Goal: Information Seeking & Learning: Learn about a topic

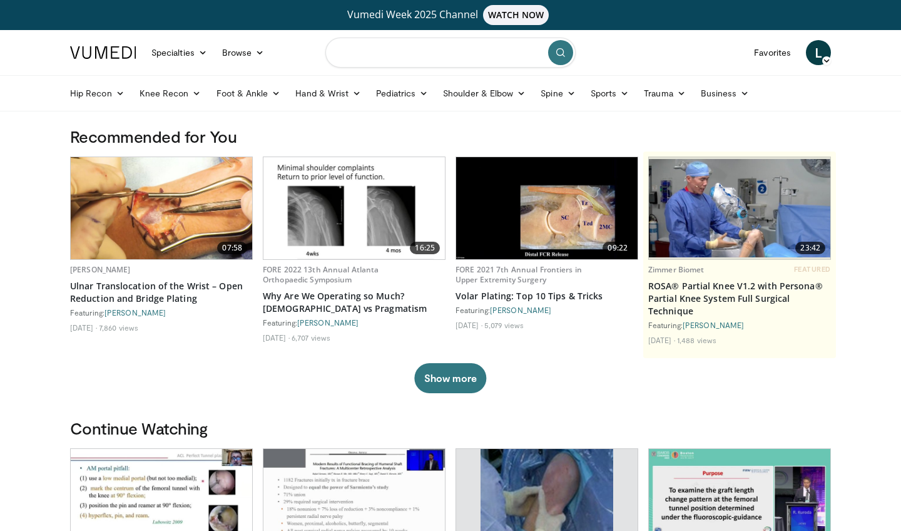
click at [397, 55] on input "Search topics, interventions" at bounding box center [450, 53] width 250 height 30
type input "**********"
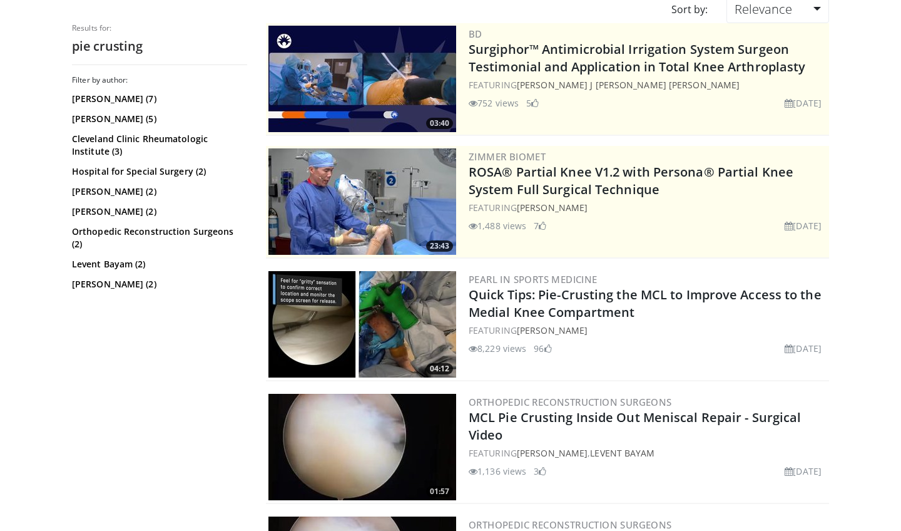
scroll to position [158, 0]
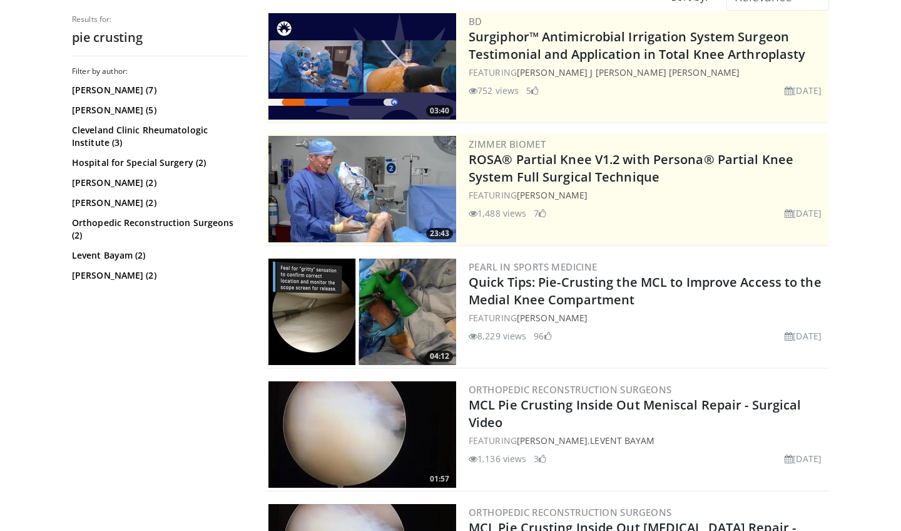
click at [421, 310] on img at bounding box center [362, 311] width 188 height 106
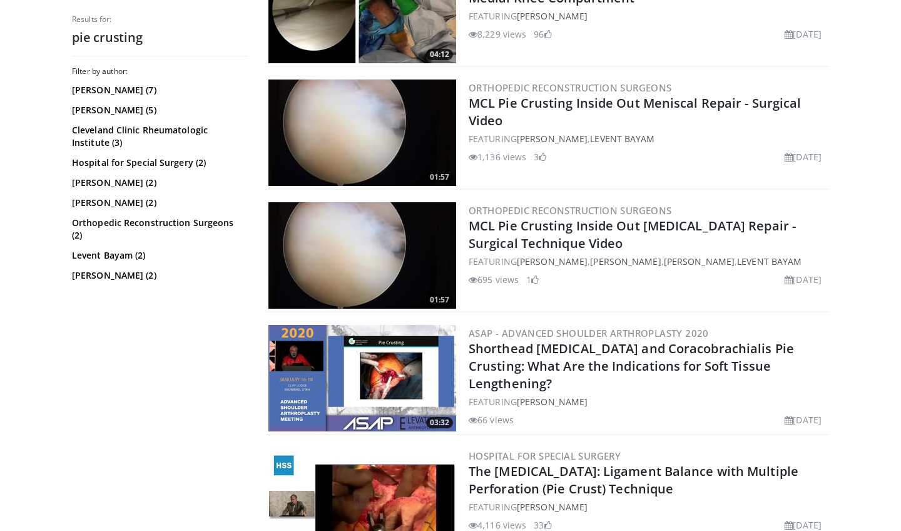
scroll to position [461, 0]
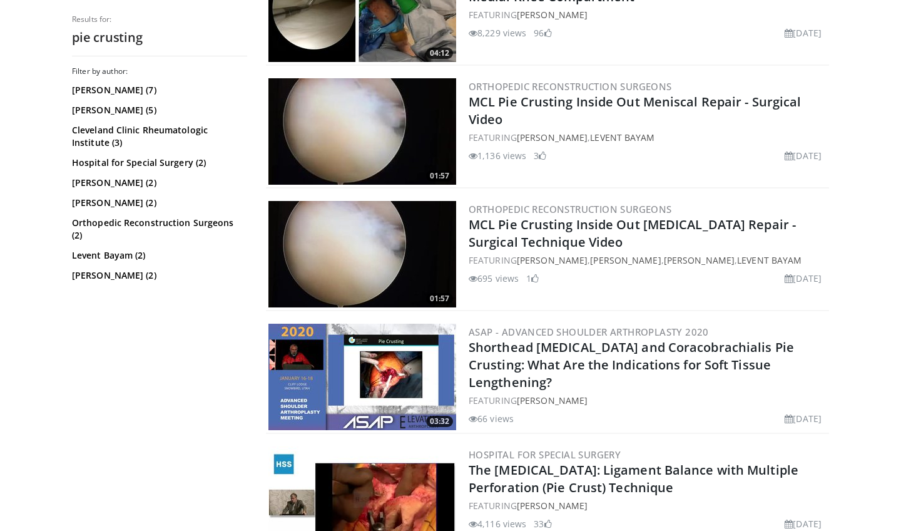
click at [358, 145] on img at bounding box center [362, 131] width 188 height 106
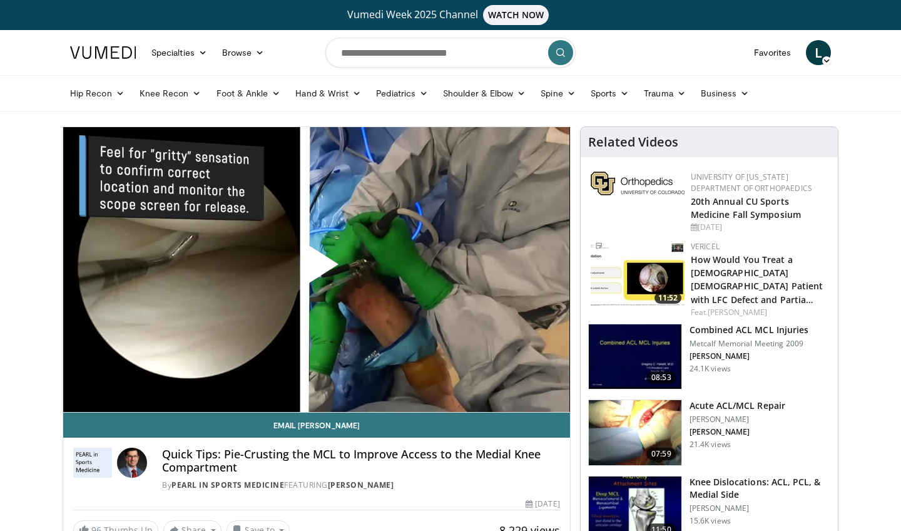
click at [317, 269] on span "Video Player" at bounding box center [317, 269] width 0 height 0
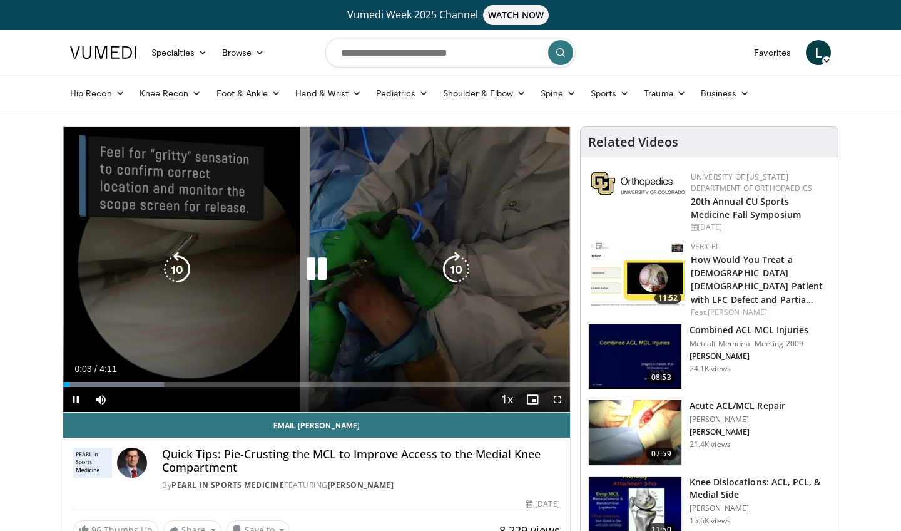
click at [319, 276] on icon "Video Player" at bounding box center [316, 269] width 35 height 35
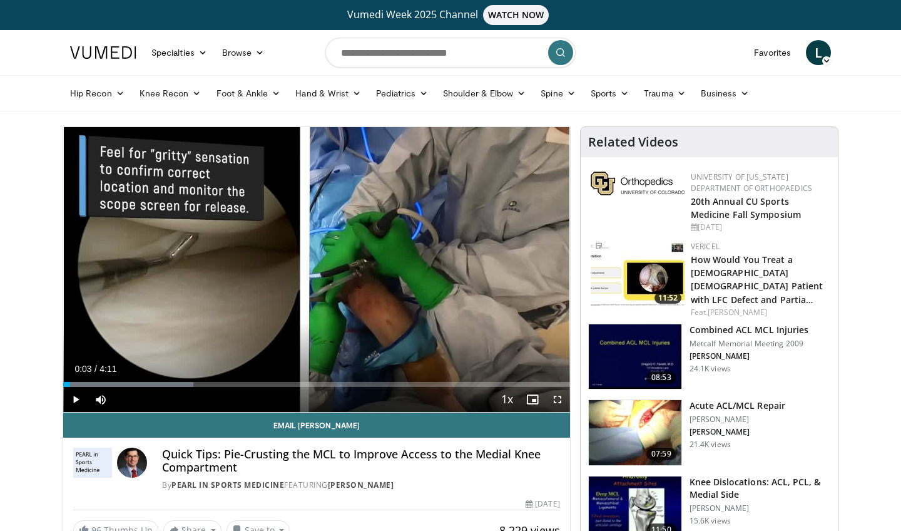
click at [556, 403] on span "Video Player" at bounding box center [557, 399] width 25 height 25
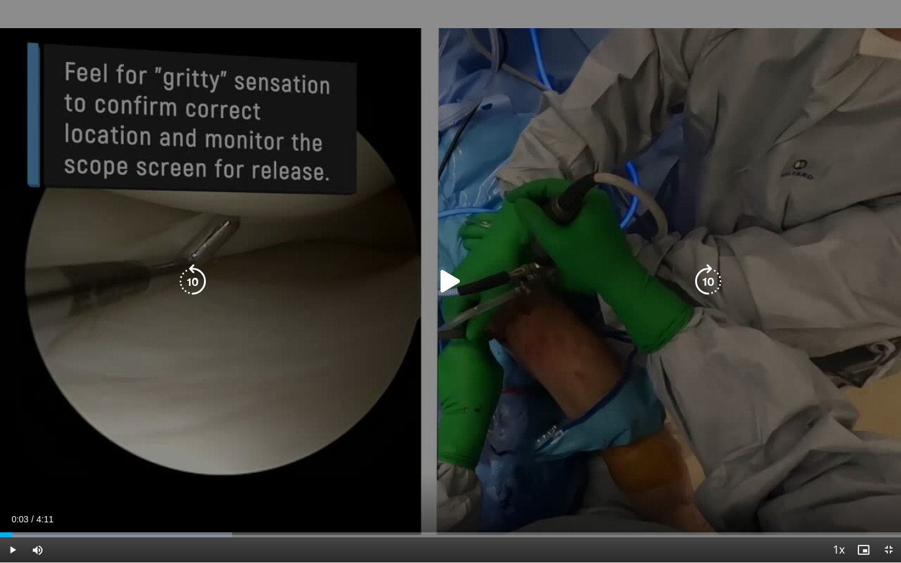
click at [443, 281] on icon "Video Player" at bounding box center [450, 281] width 35 height 35
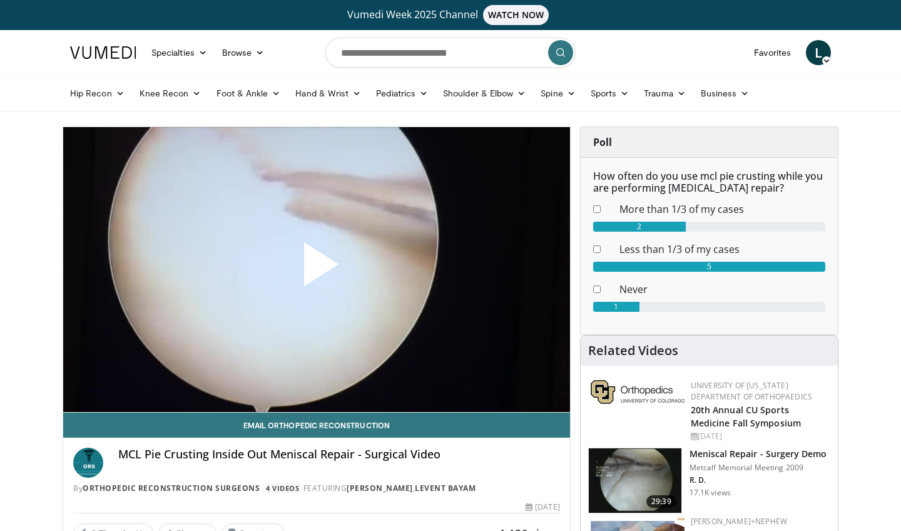
click at [317, 269] on span "Video Player" at bounding box center [317, 269] width 0 height 0
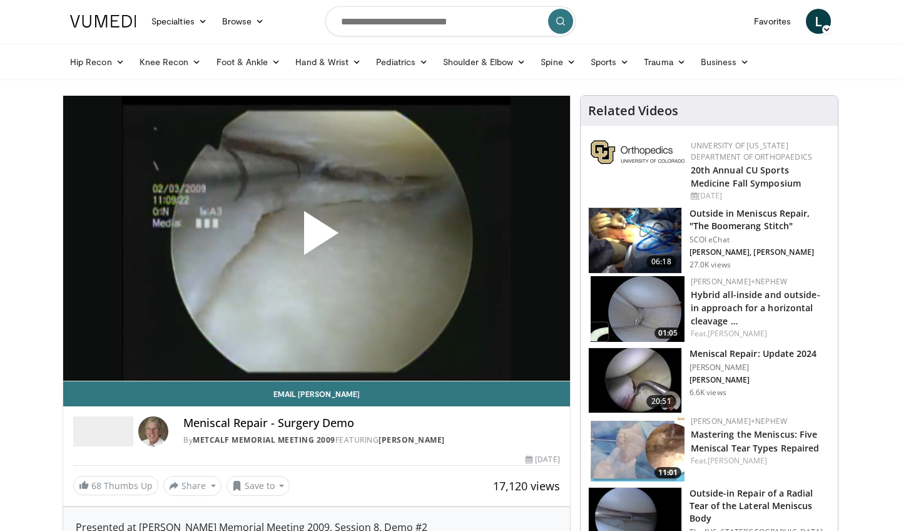
scroll to position [28, 0]
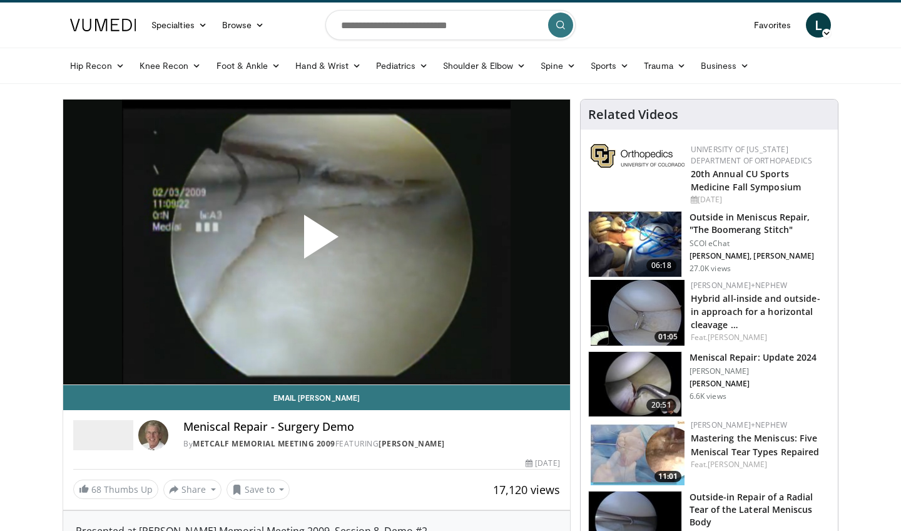
click at [640, 230] on img at bounding box center [635, 243] width 93 height 65
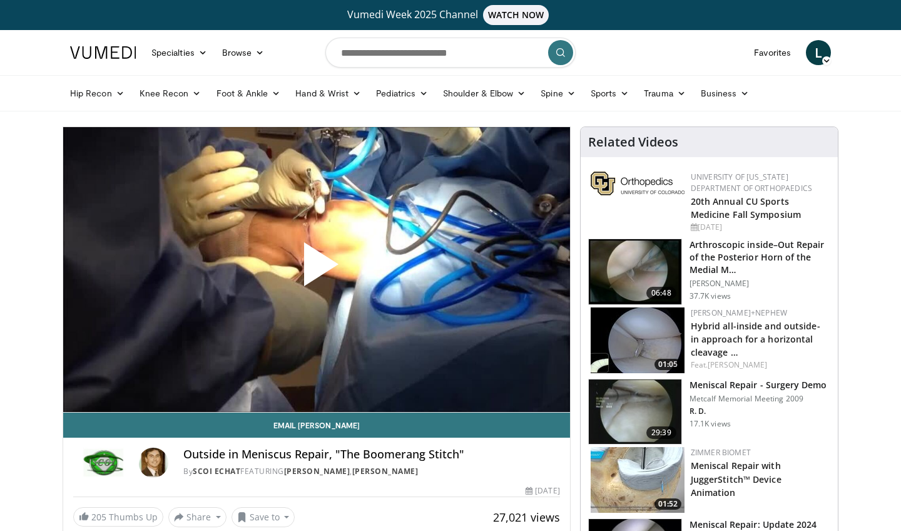
click at [317, 269] on span "Video Player" at bounding box center [317, 269] width 0 height 0
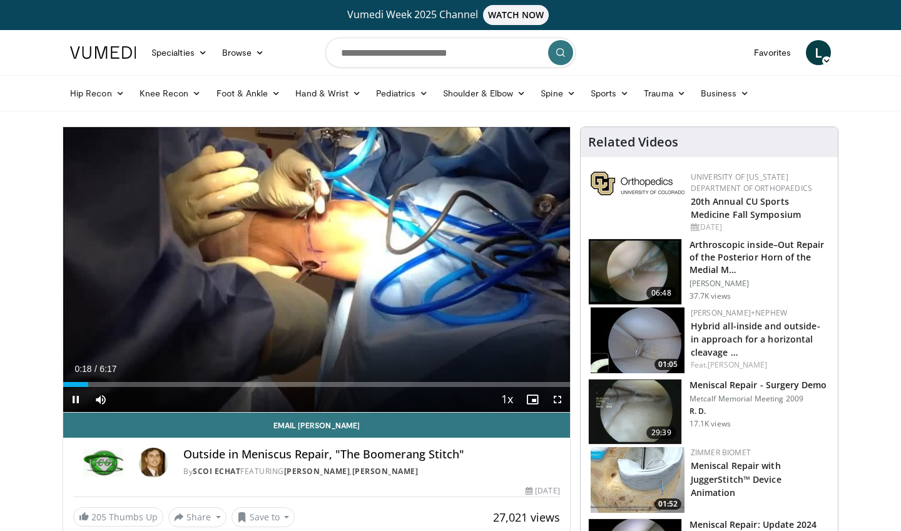
click at [558, 399] on span "Video Player" at bounding box center [557, 399] width 25 height 25
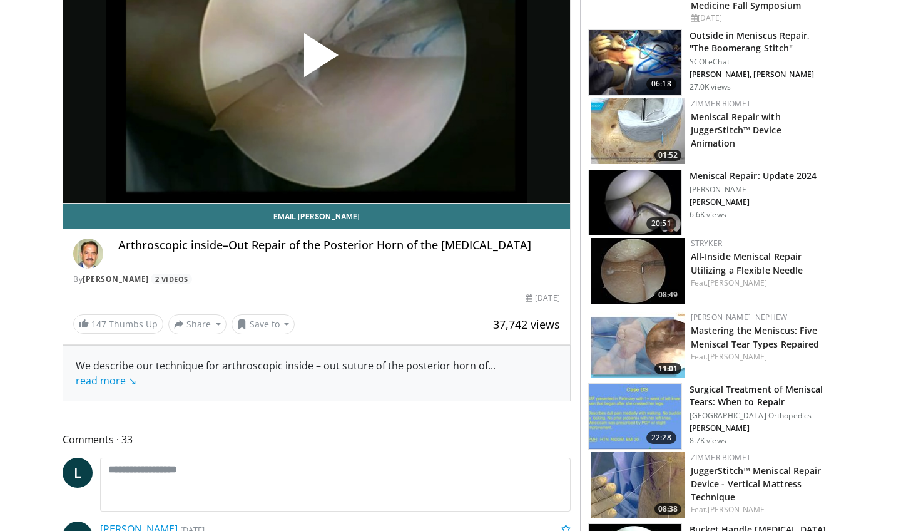
scroll to position [210, 0]
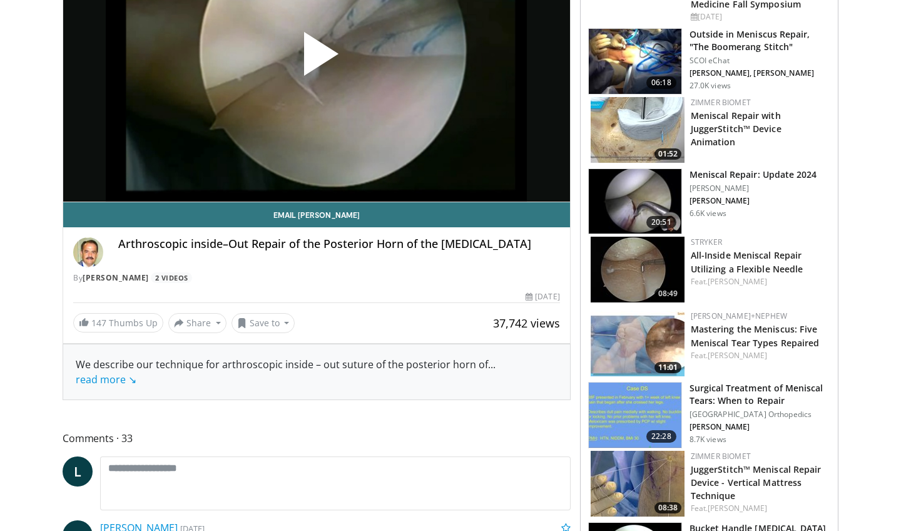
click at [648, 329] on img at bounding box center [638, 343] width 94 height 66
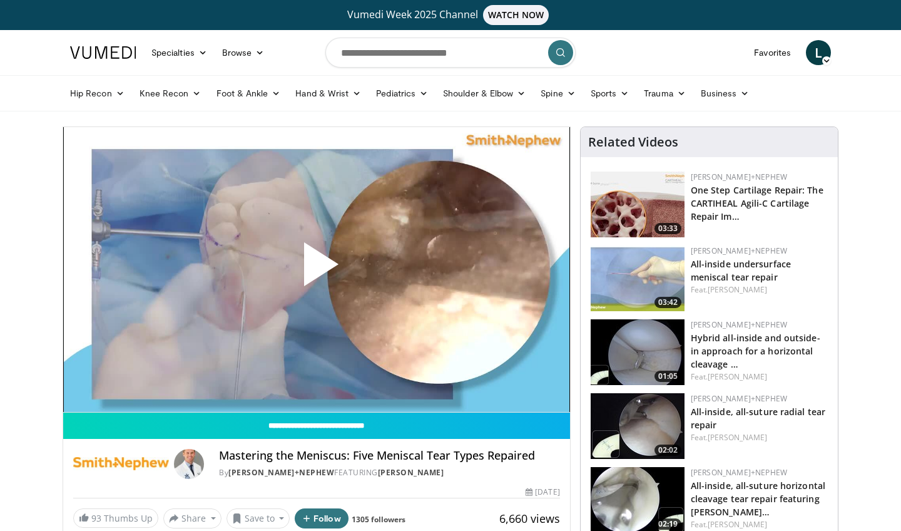
click at [317, 269] on span "Video Player" at bounding box center [317, 269] width 0 height 0
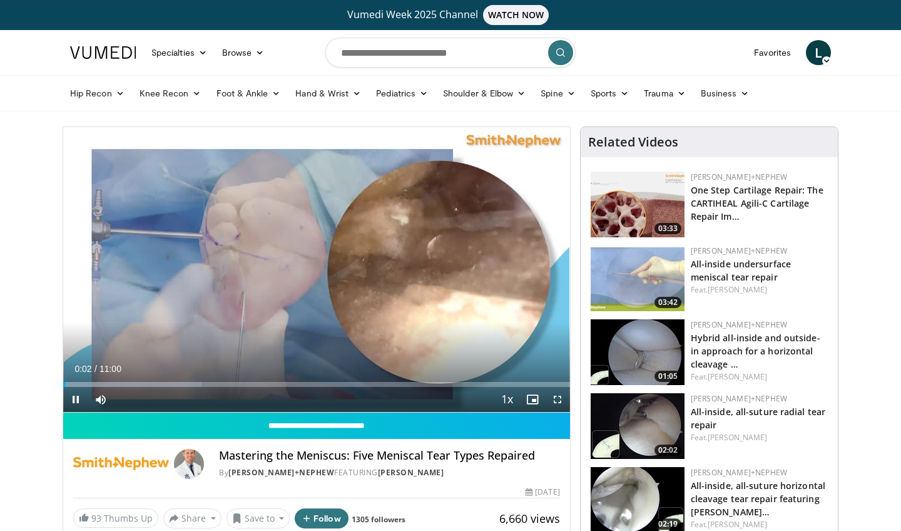
click at [559, 397] on span "Video Player" at bounding box center [557, 399] width 25 height 25
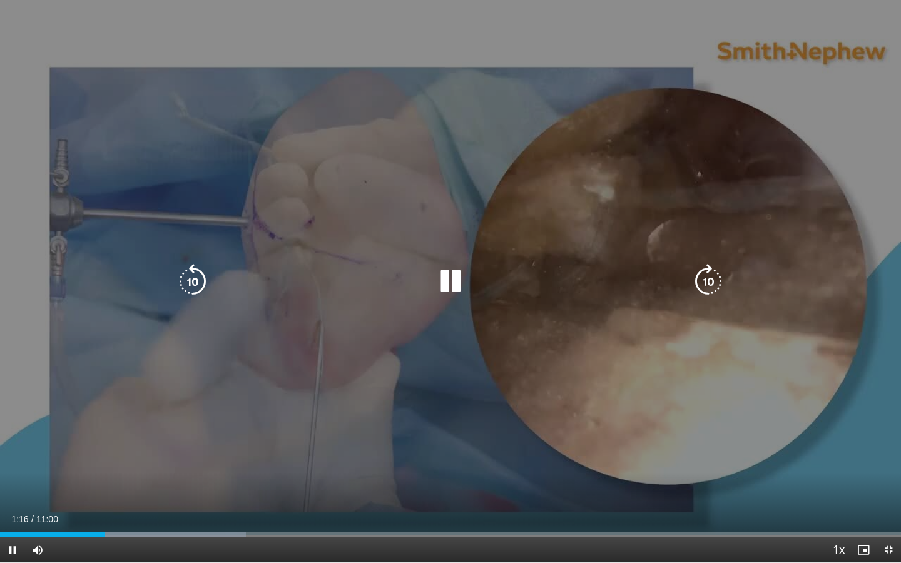
click at [452, 277] on icon "Video Player" at bounding box center [450, 281] width 35 height 35
click at [449, 280] on icon "Video Player" at bounding box center [450, 281] width 35 height 35
click at [456, 283] on icon "Video Player" at bounding box center [450, 281] width 35 height 35
click at [452, 280] on icon "Video Player" at bounding box center [450, 281] width 35 height 35
click at [457, 281] on icon "Video Player" at bounding box center [450, 281] width 35 height 35
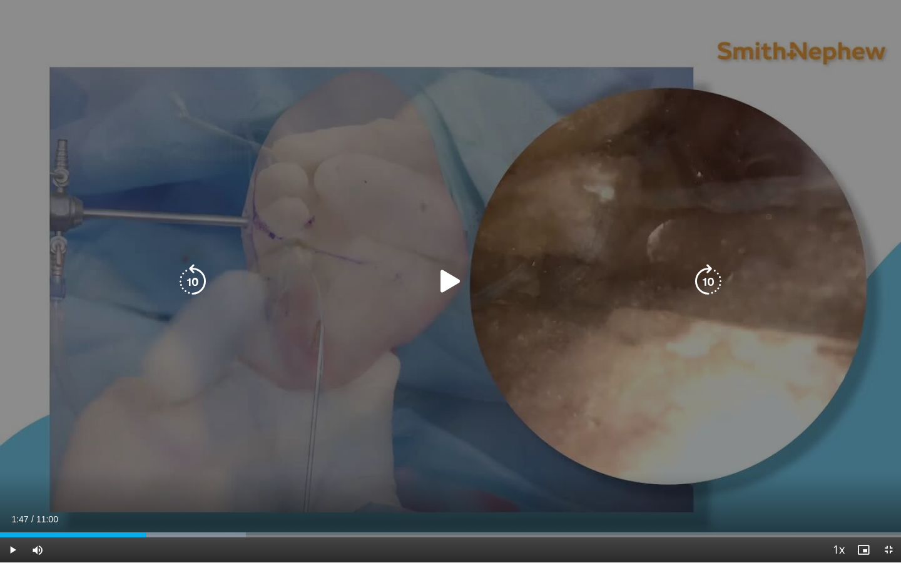
click at [455, 283] on icon "Video Player" at bounding box center [450, 281] width 35 height 35
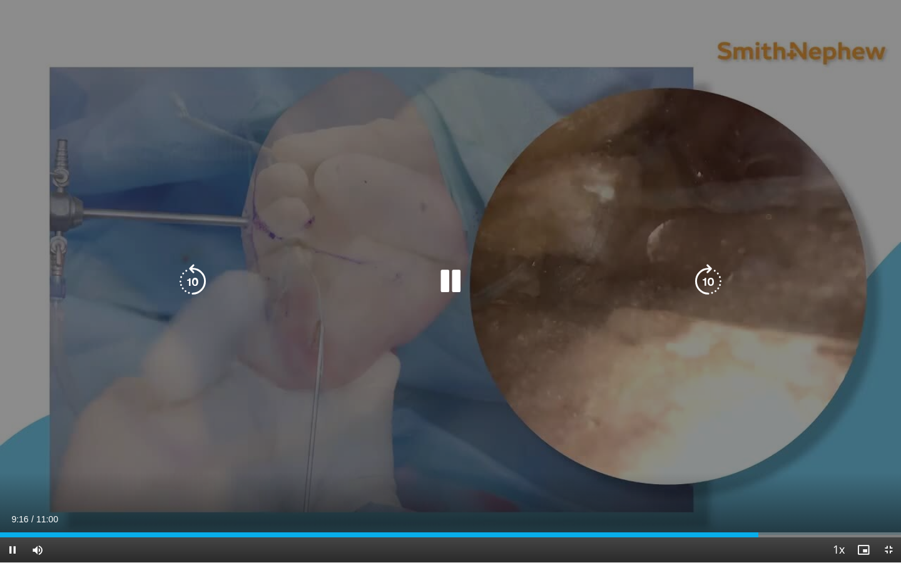
click at [452, 285] on icon "Video Player" at bounding box center [450, 281] width 35 height 35
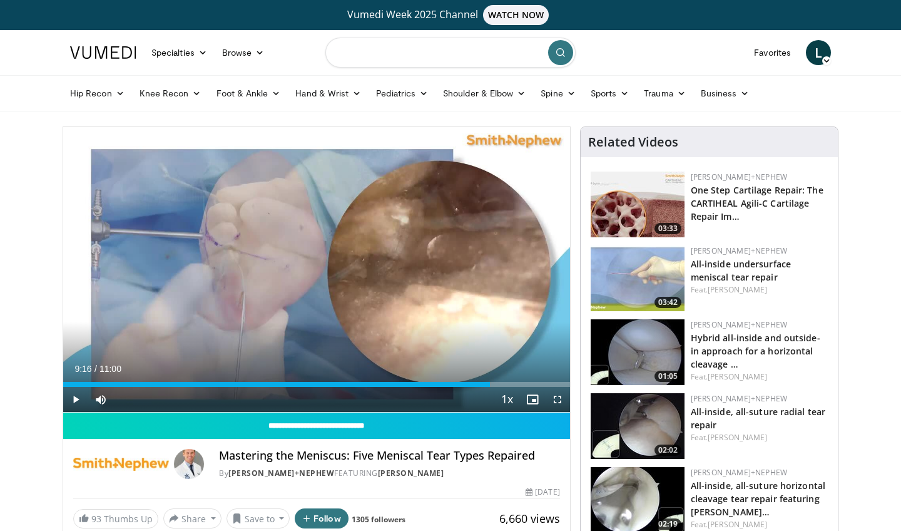
click at [465, 51] on input "Search topics, interventions" at bounding box center [450, 53] width 250 height 30
type input "**********"
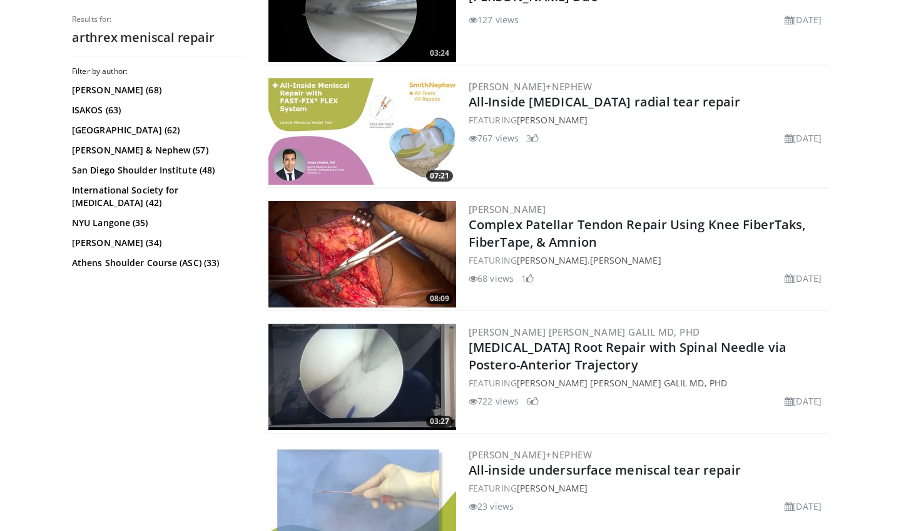
scroll to position [705, 0]
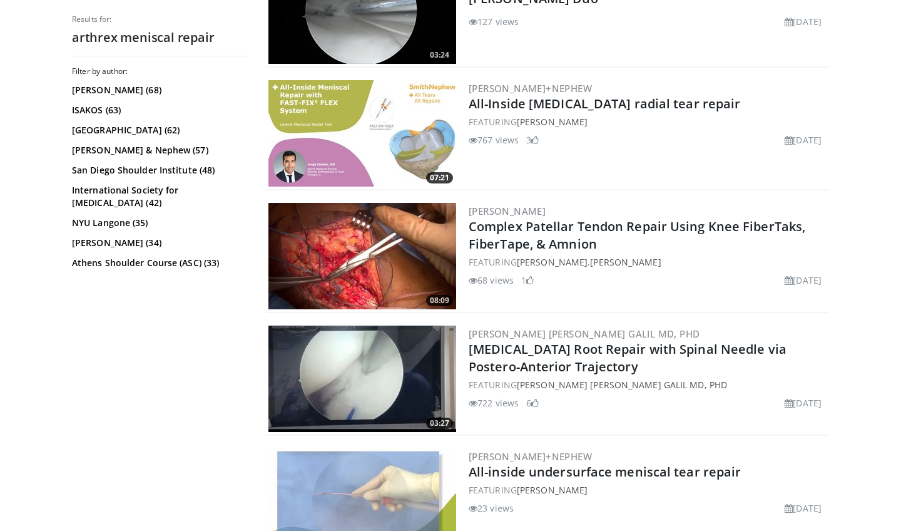
click at [408, 365] on img at bounding box center [362, 378] width 188 height 106
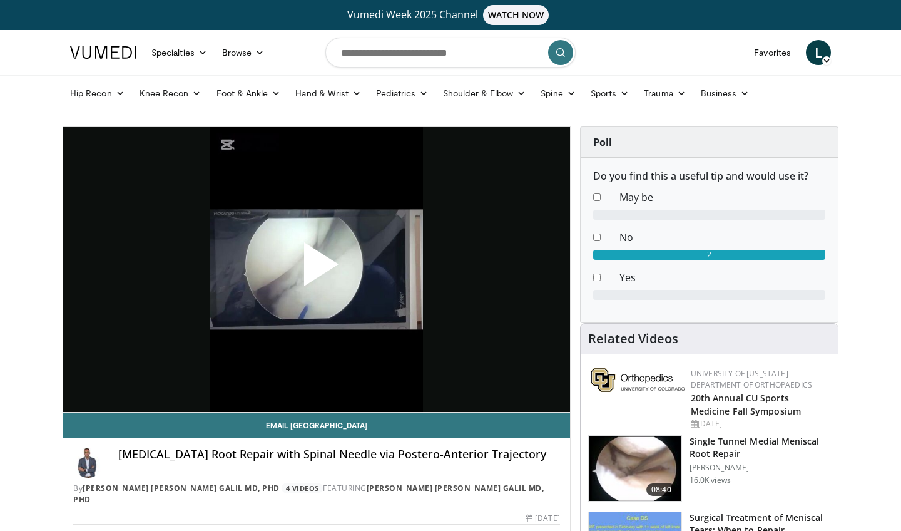
click at [317, 269] on span "Video Player" at bounding box center [317, 269] width 0 height 0
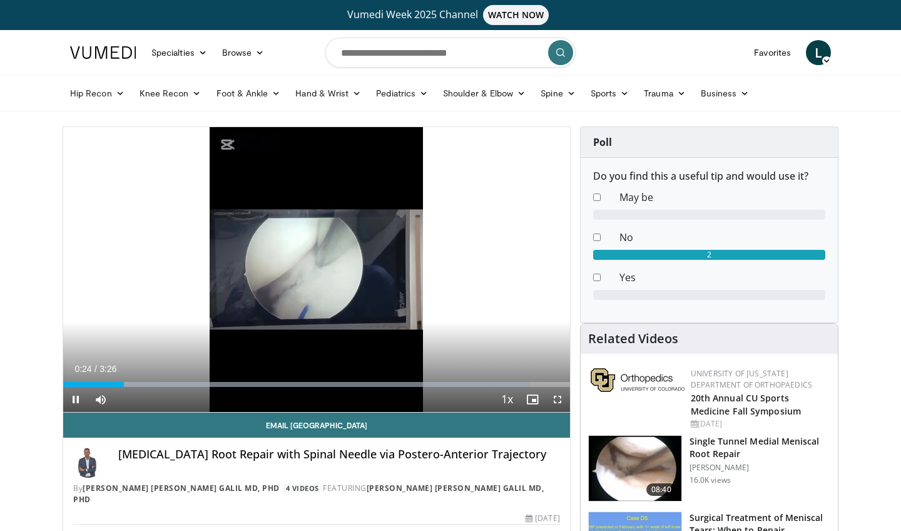
click at [558, 400] on span "Video Player" at bounding box center [557, 399] width 25 height 25
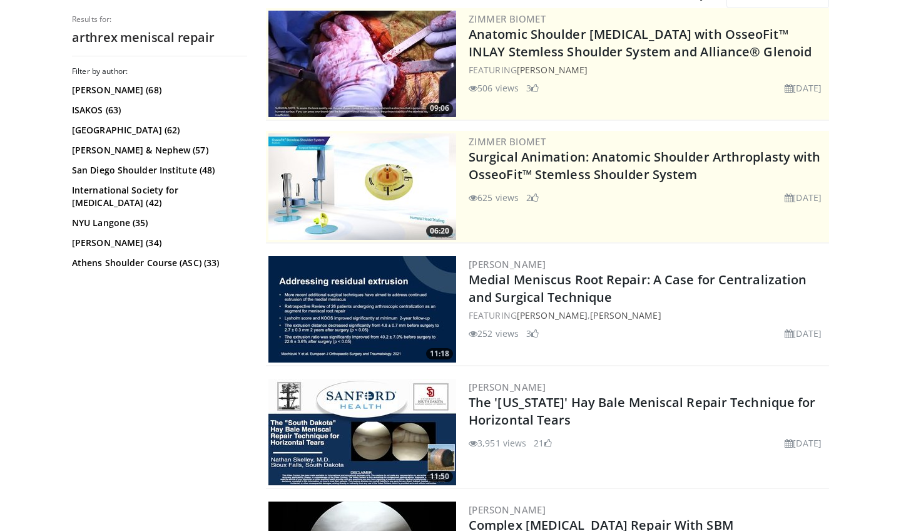
scroll to position [165, 0]
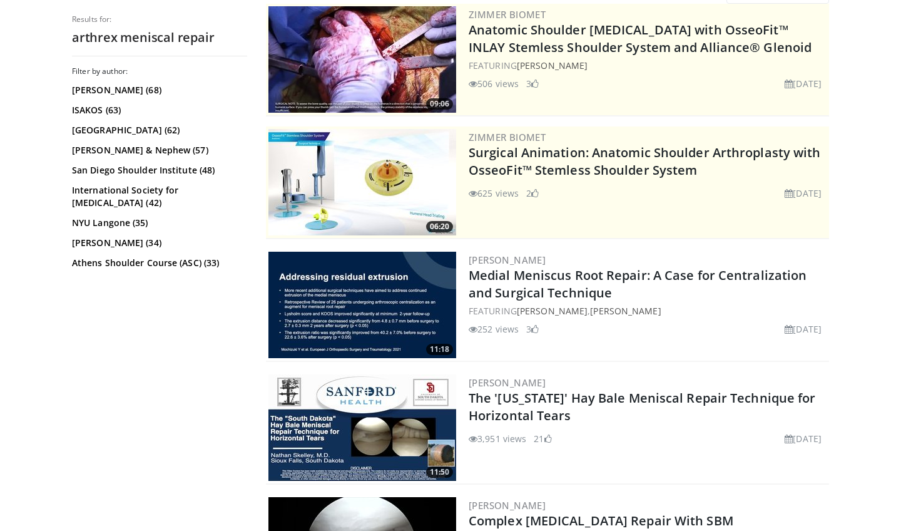
click at [433, 426] on img at bounding box center [362, 427] width 188 height 106
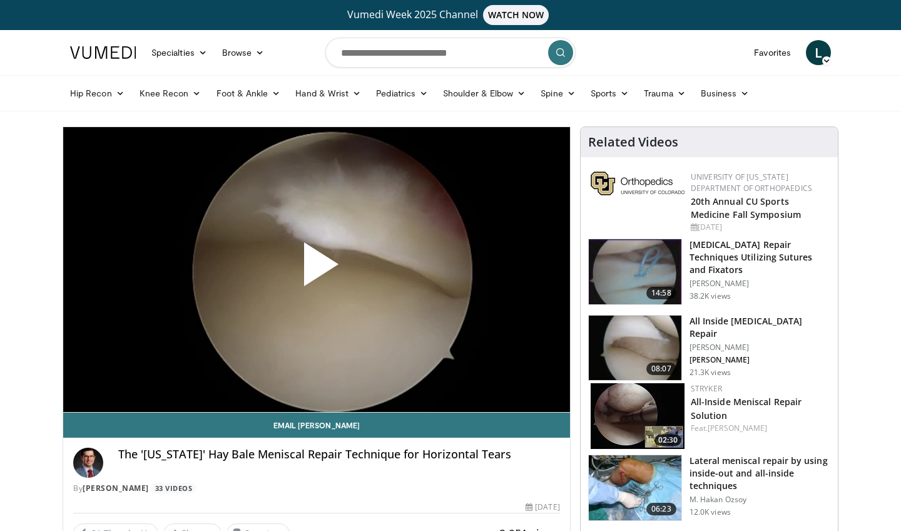
click at [317, 269] on span "Video Player" at bounding box center [317, 269] width 0 height 0
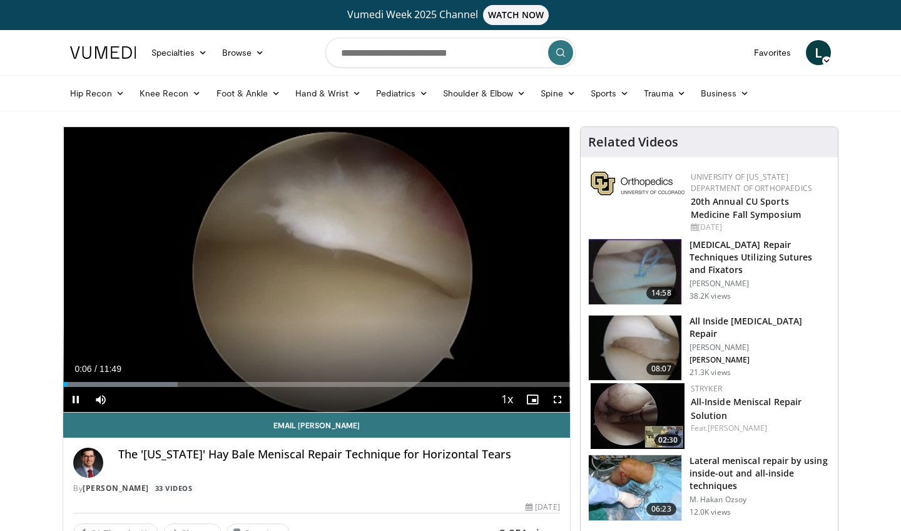
click at [556, 400] on span "Video Player" at bounding box center [557, 399] width 25 height 25
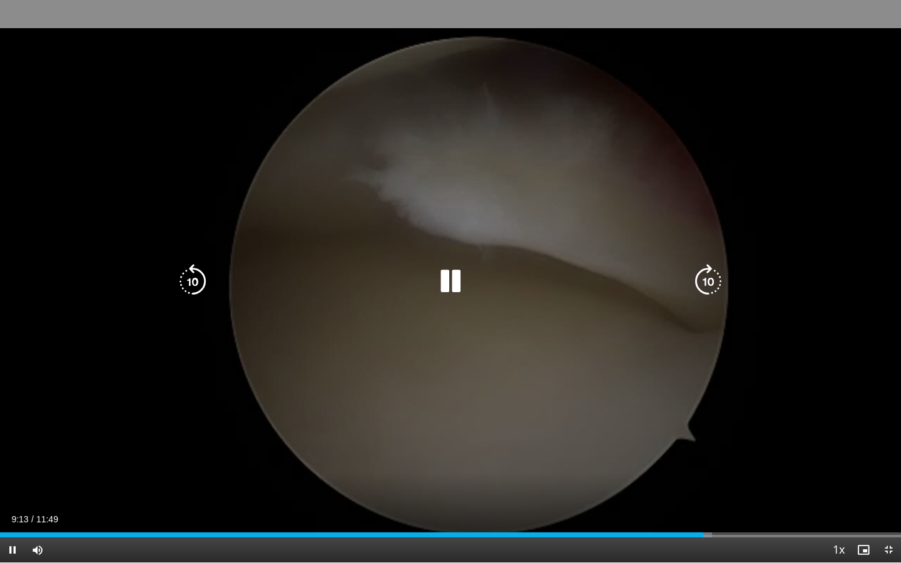
click at [452, 281] on icon "Video Player" at bounding box center [450, 281] width 35 height 35
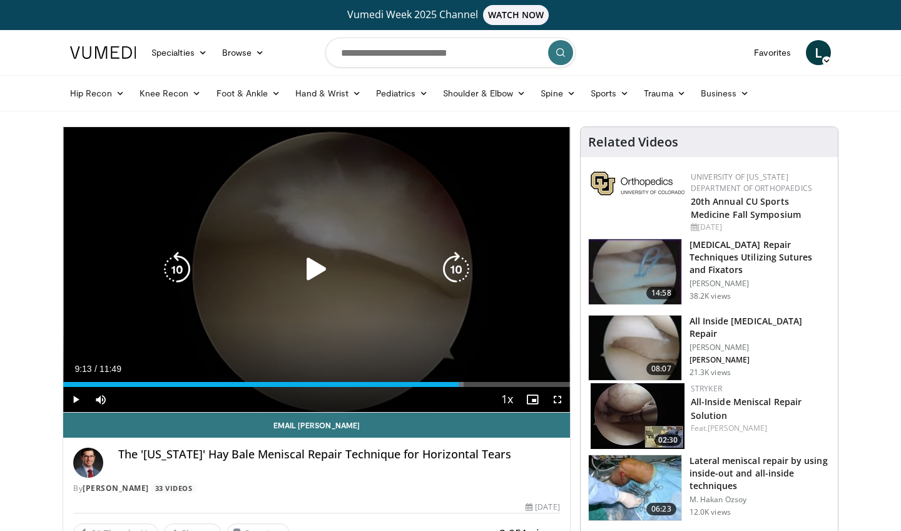
click at [319, 277] on icon "Video Player" at bounding box center [316, 269] width 35 height 35
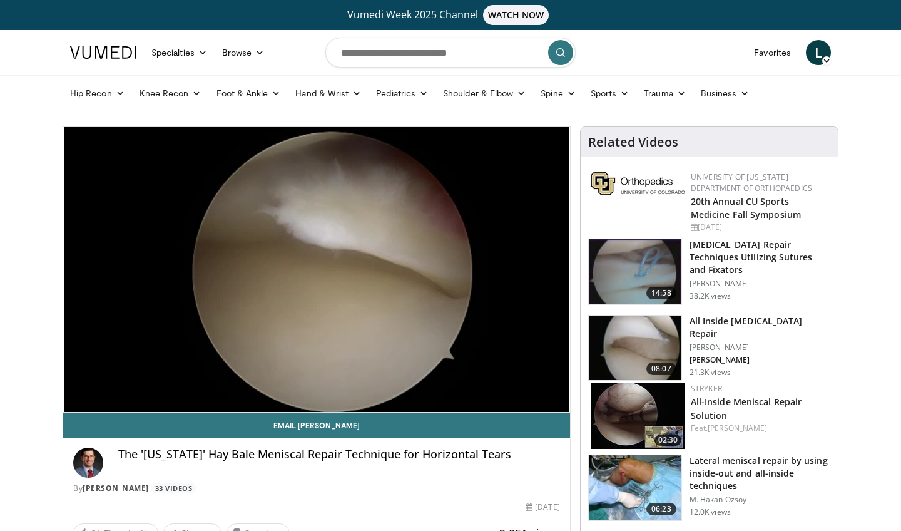
click at [661, 499] on img at bounding box center [635, 487] width 93 height 65
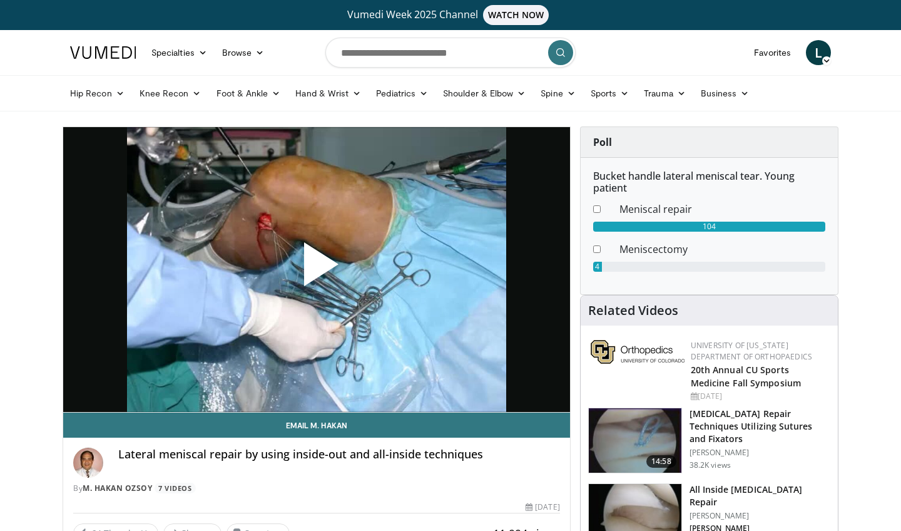
click at [317, 269] on span "Video Player" at bounding box center [317, 269] width 0 height 0
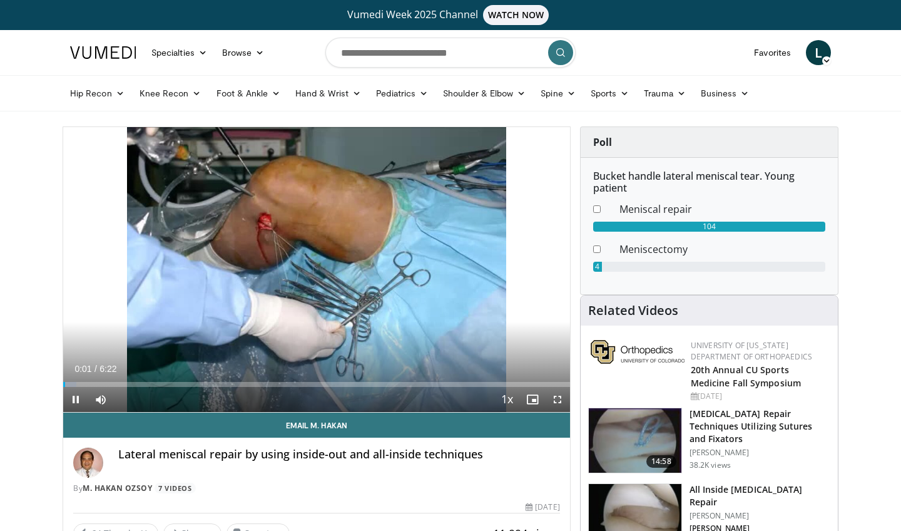
click at [555, 400] on span "Video Player" at bounding box center [557, 399] width 25 height 25
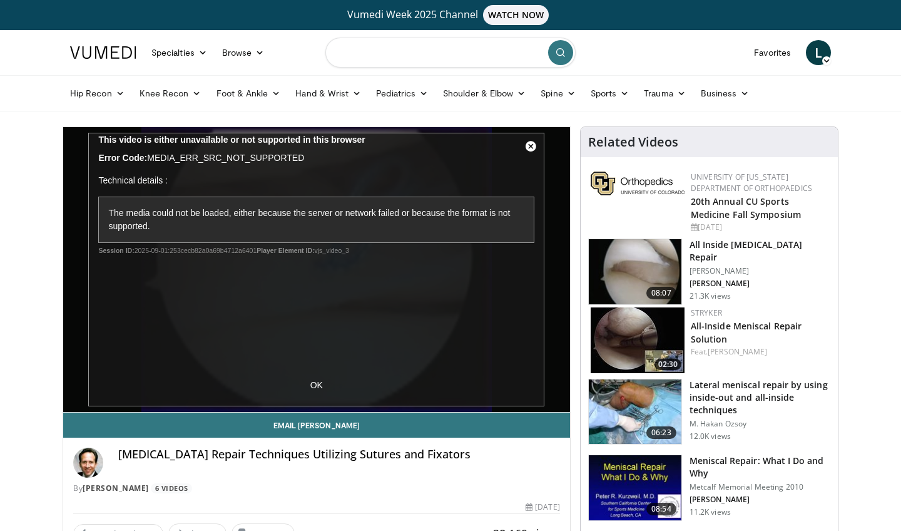
click at [398, 61] on input "Search topics, interventions" at bounding box center [450, 53] width 250 height 30
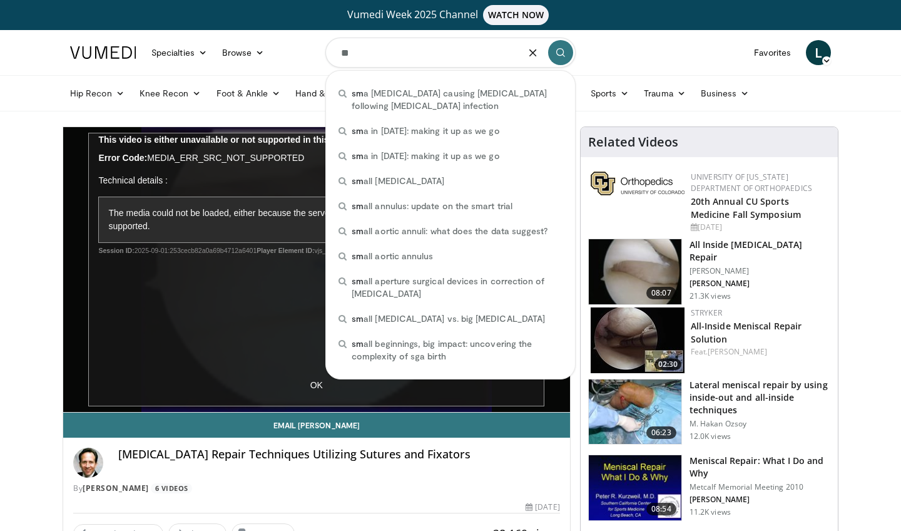
type input "***"
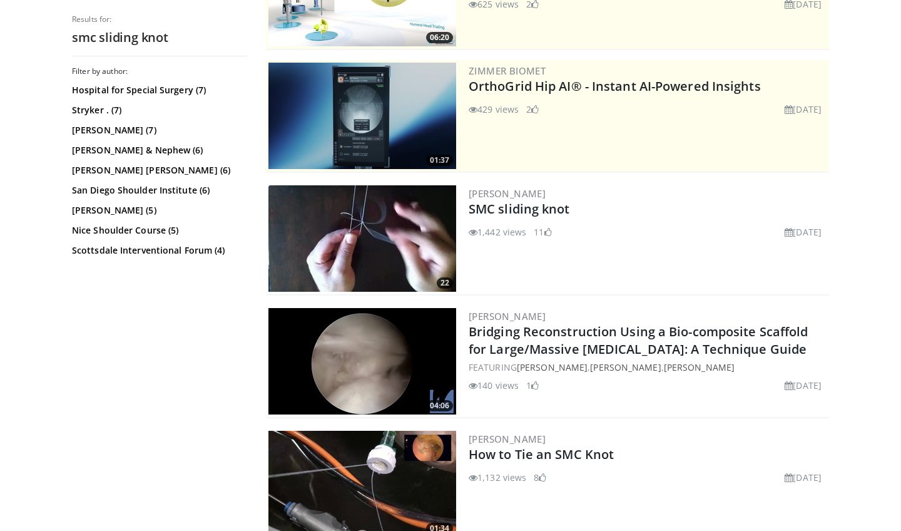
scroll to position [227, 0]
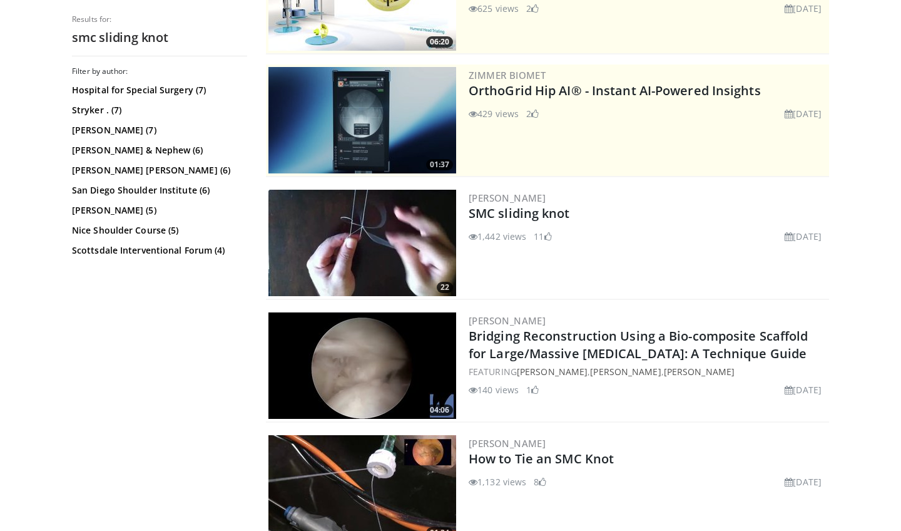
click at [404, 247] on img at bounding box center [362, 243] width 188 height 106
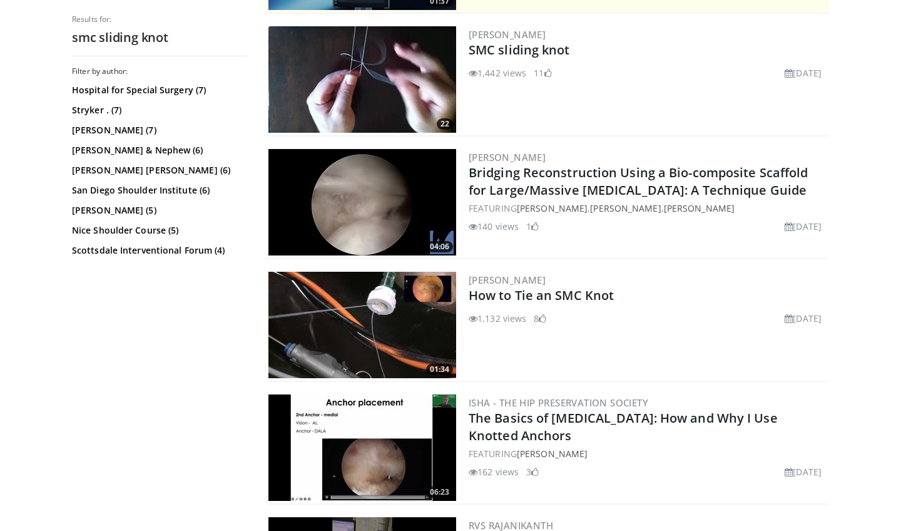
scroll to position [394, 0]
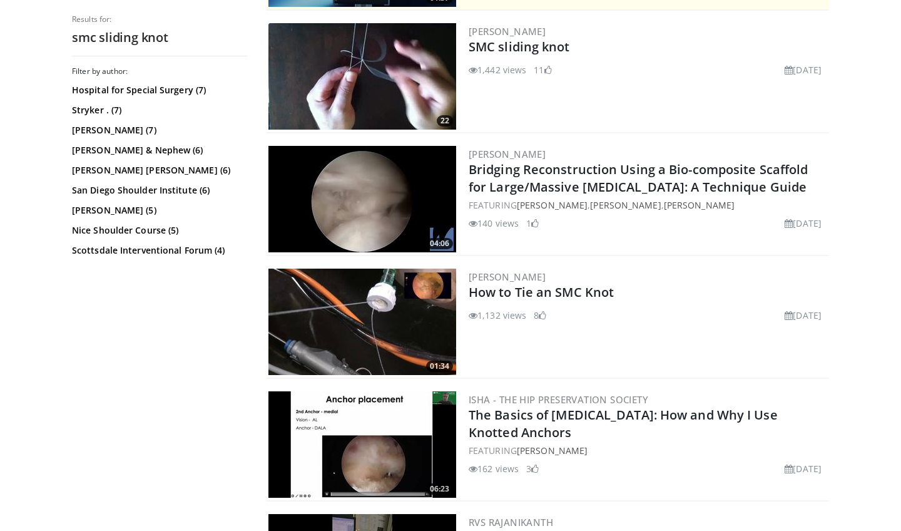
click at [395, 310] on img at bounding box center [362, 321] width 188 height 106
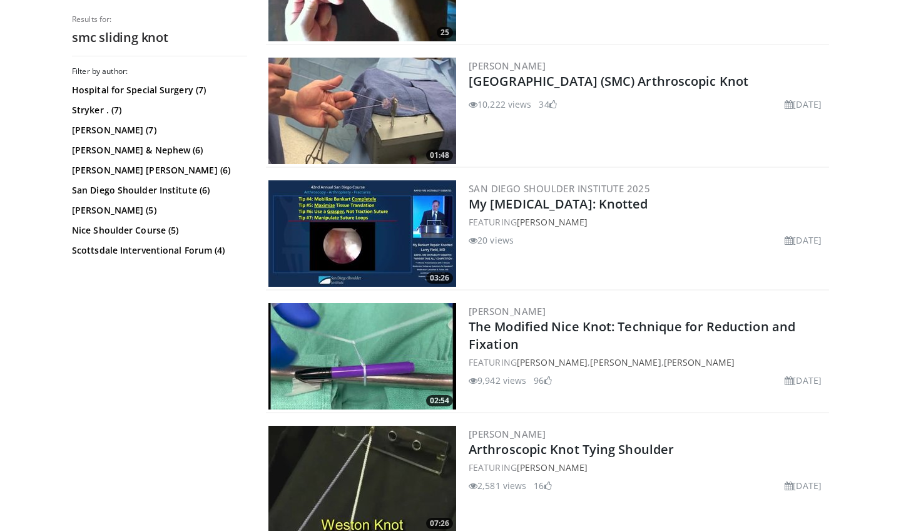
scroll to position [1094, 0]
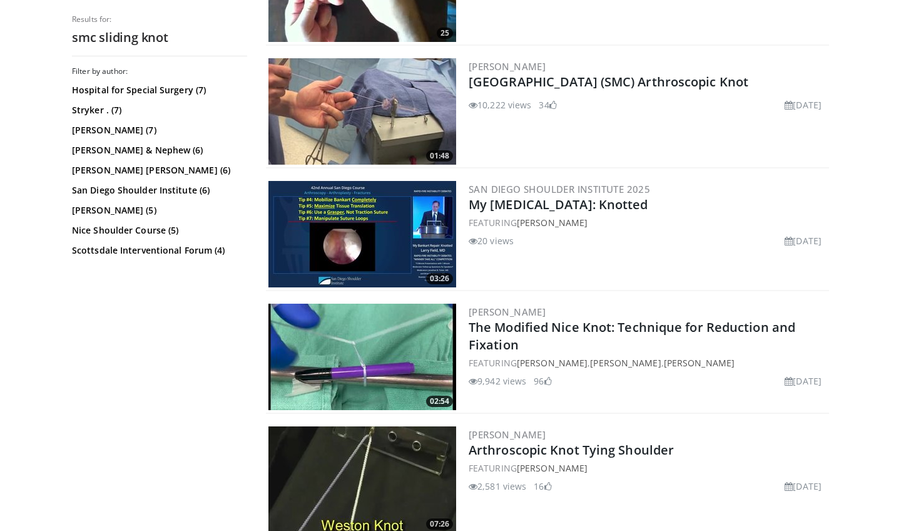
click at [369, 121] on img at bounding box center [362, 111] width 188 height 106
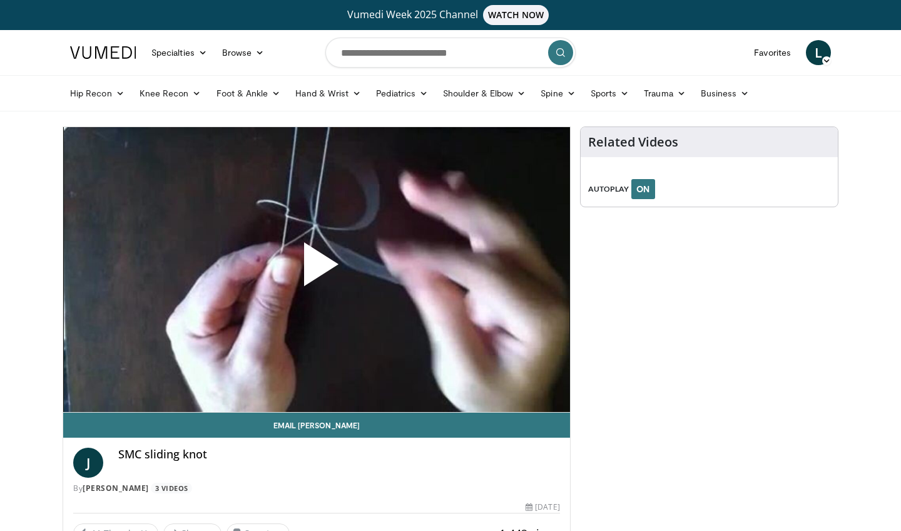
click at [317, 269] on span "Video Player" at bounding box center [317, 269] width 0 height 0
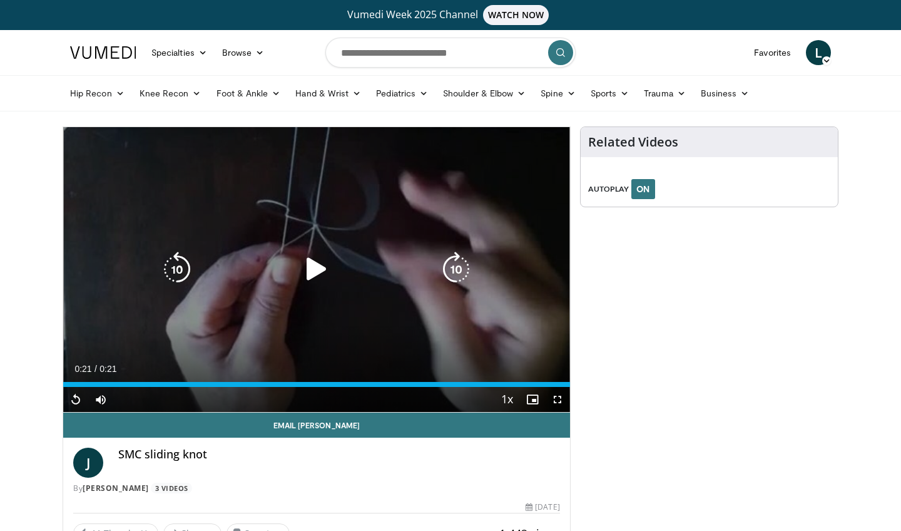
click at [315, 262] on icon "Video Player" at bounding box center [316, 269] width 35 height 35
click at [322, 273] on icon "Video Player" at bounding box center [316, 269] width 35 height 35
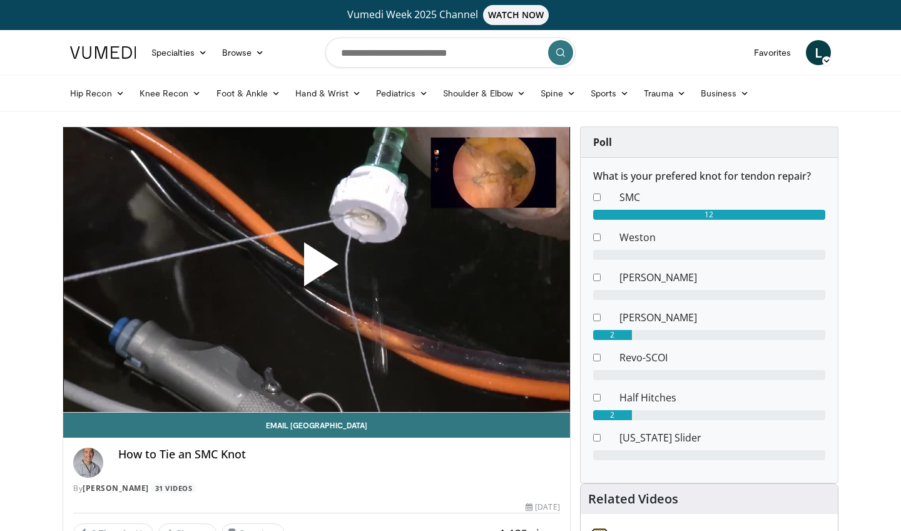
click at [317, 269] on span "Video Player" at bounding box center [317, 269] width 0 height 0
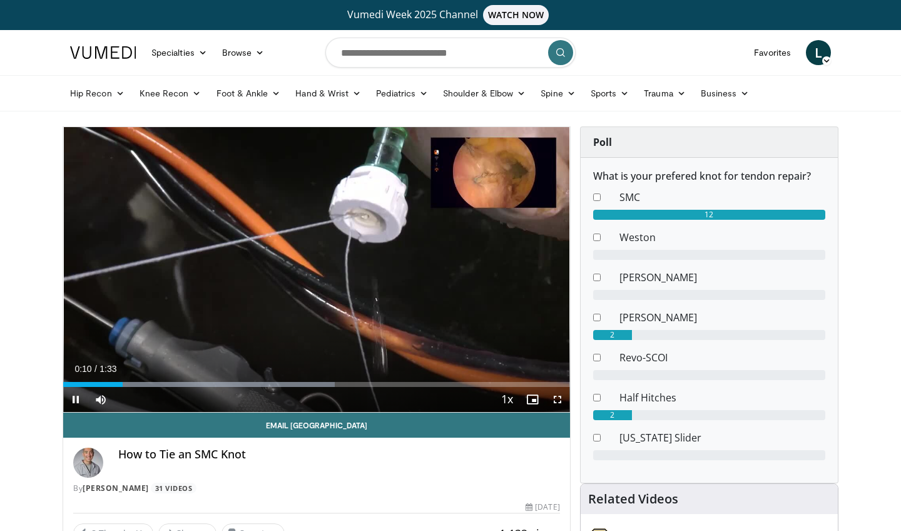
click at [558, 400] on span "Video Player" at bounding box center [557, 399] width 25 height 25
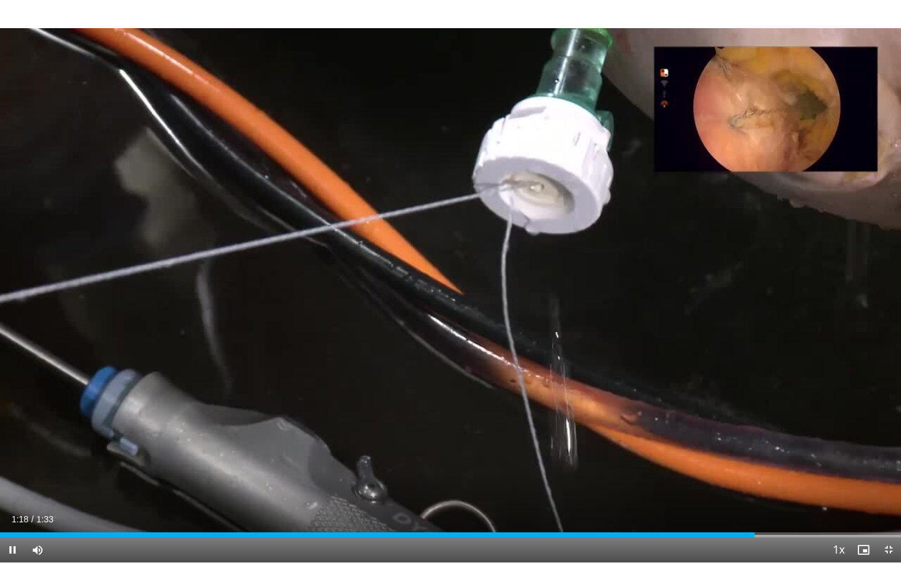
click at [887, 530] on span "Video Player" at bounding box center [888, 550] width 25 height 25
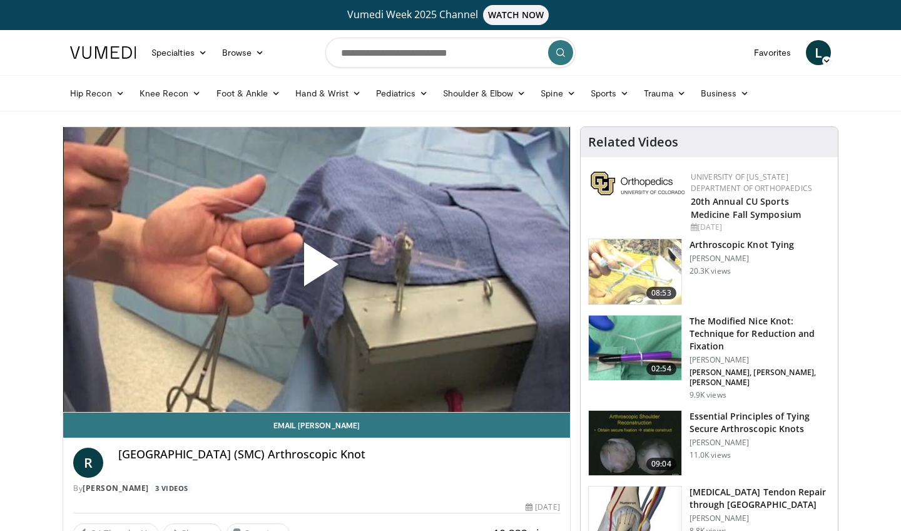
click at [317, 269] on span "Video Player" at bounding box center [317, 269] width 0 height 0
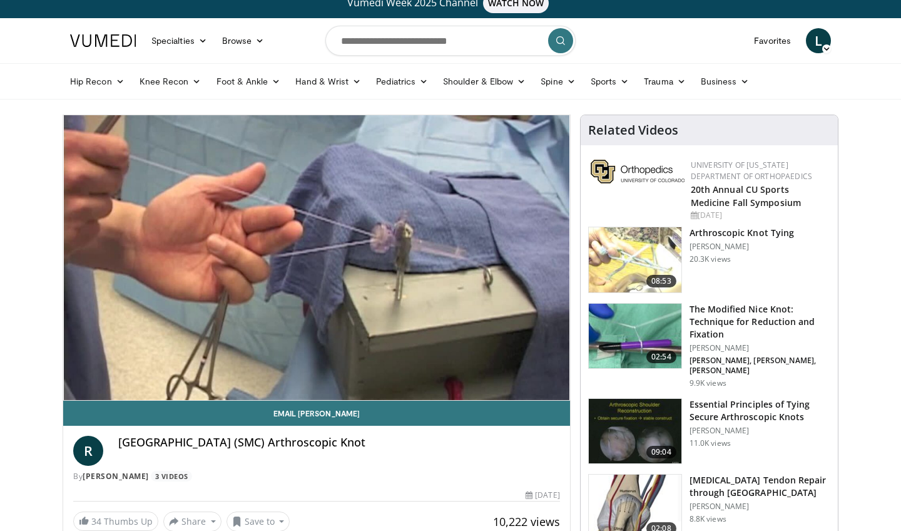
scroll to position [54, 0]
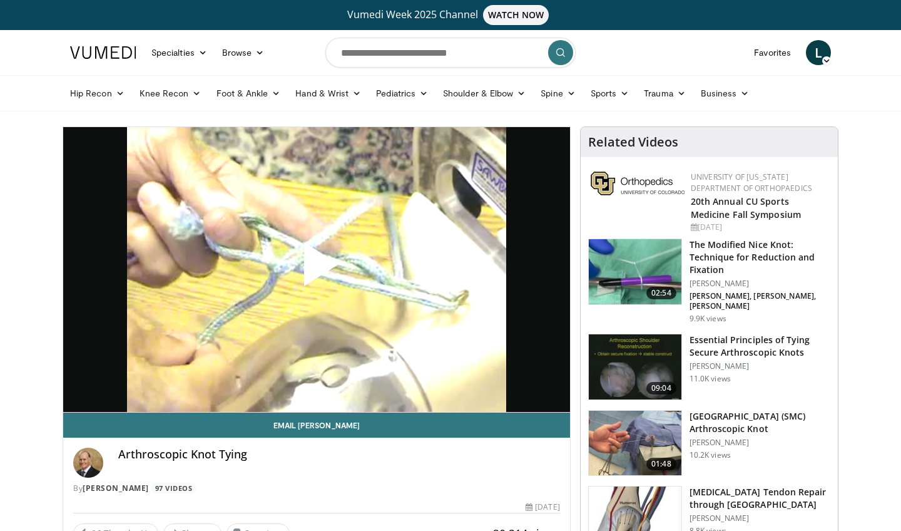
click at [317, 269] on span "Video Player" at bounding box center [317, 269] width 0 height 0
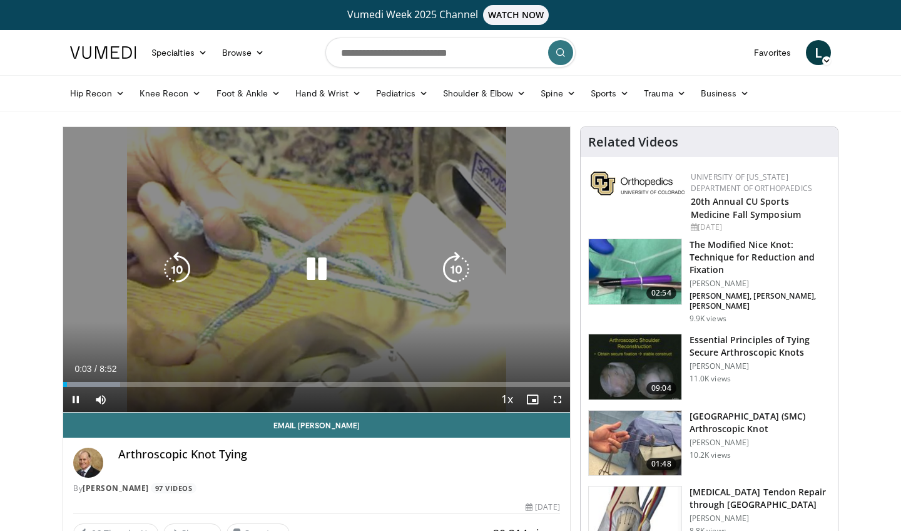
click at [312, 268] on icon "Video Player" at bounding box center [316, 269] width 35 height 35
